Goal: Use online tool/utility: Utilize a website feature to perform a specific function

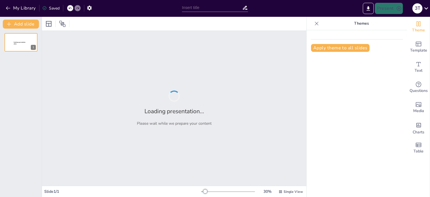
type input "Діалекти та акценти: Мова Вінниці в мультимедіа"
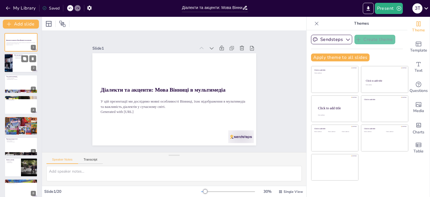
click at [13, 65] on div at bounding box center [21, 63] width 34 height 19
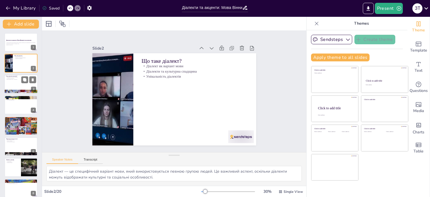
click at [20, 79] on p "Відображення змін у суспільстві" at bounding box center [21, 79] width 30 height 1
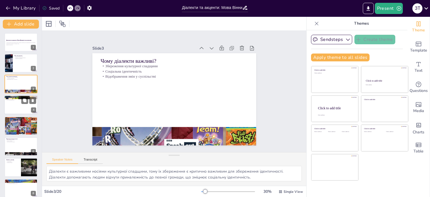
click at [20, 104] on div at bounding box center [21, 104] width 34 height 19
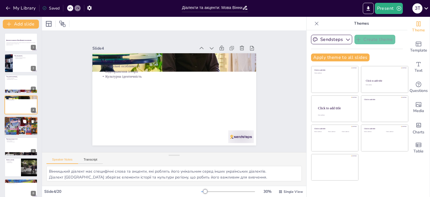
click at [18, 124] on div at bounding box center [21, 126] width 34 height 48
type textarea "Мультимедіа допомагає популяризувати діалекти, роблячи їх доступними для широко…"
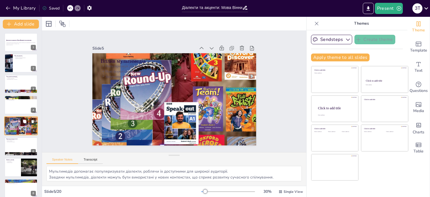
scroll to position [13, 0]
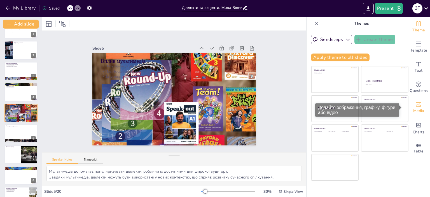
click at [416, 113] on span "Media" at bounding box center [418, 111] width 11 height 6
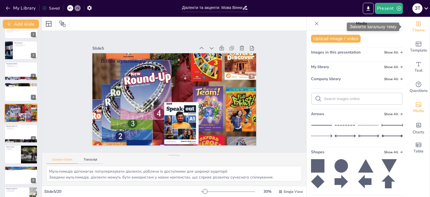
click at [418, 27] on div "Theme" at bounding box center [419, 27] width 22 height 20
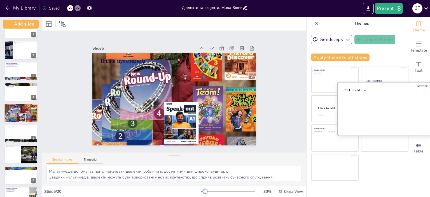
click at [358, 117] on div at bounding box center [385, 108] width 94 height 53
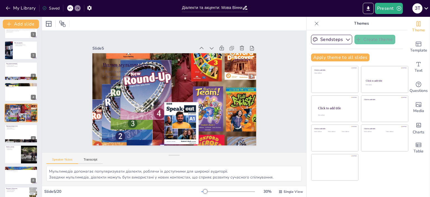
click at [71, 6] on icon at bounding box center [69, 7] width 3 height 3
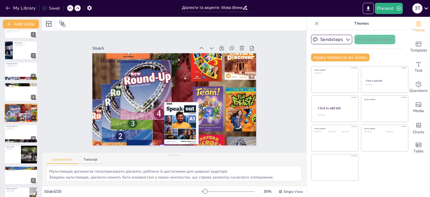
click at [71, 6] on icon at bounding box center [69, 7] width 3 height 3
drag, startPoint x: 71, startPoint y: 6, endPoint x: 4, endPoint y: -15, distance: 69.5
click at [4, 0] on html "My Library Saving...... Діалекти та акценти: Мова Вінниці в мультимедіа Present…" at bounding box center [215, 98] width 430 height 197
